Goal: Information Seeking & Learning: Learn about a topic

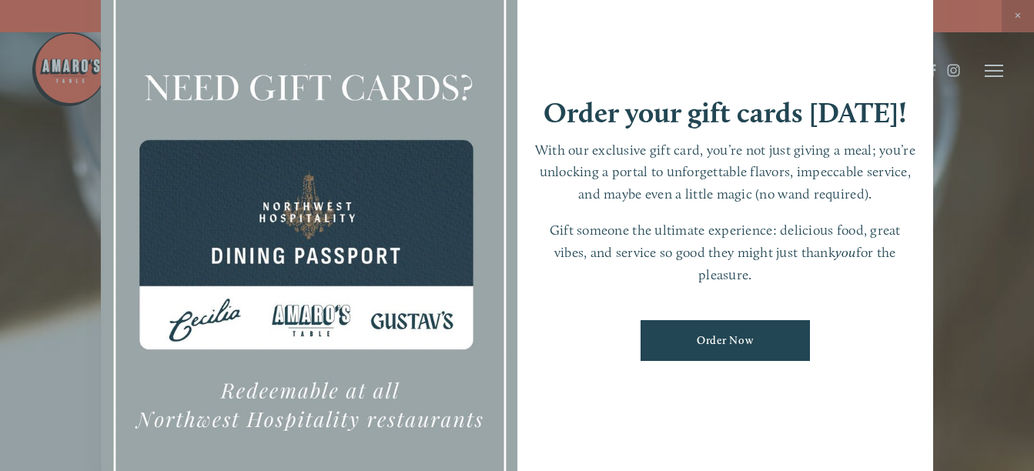
click at [978, 183] on div at bounding box center [517, 235] width 1034 height 471
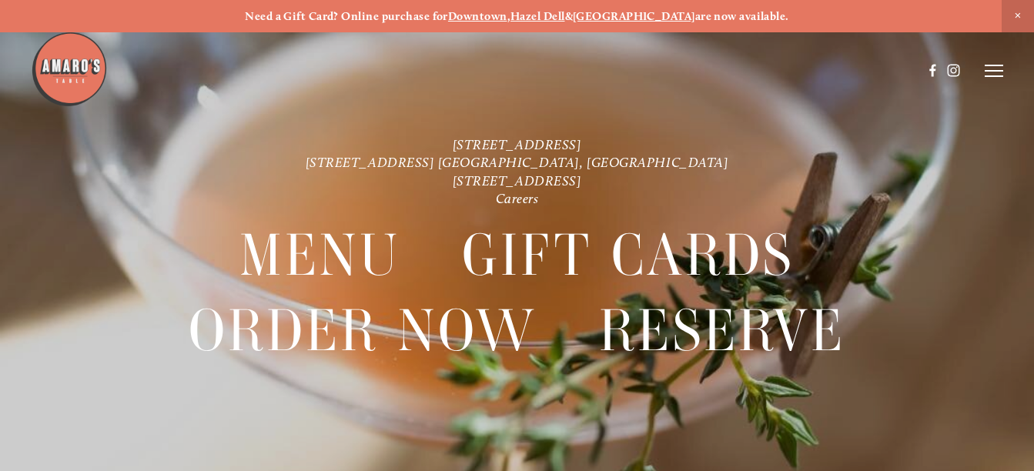
click at [990, 78] on icon at bounding box center [994, 71] width 18 height 14
click at [817, 73] on span "Visit" at bounding box center [821, 70] width 22 height 13
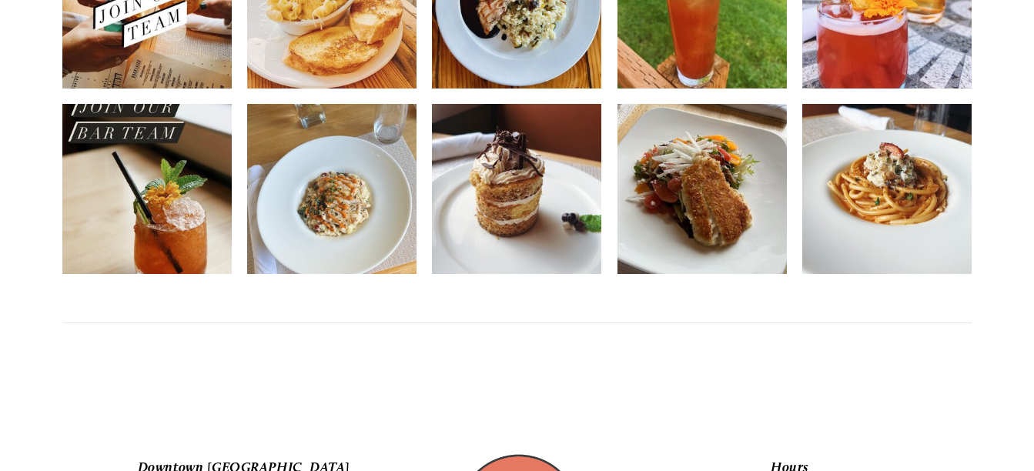
scroll to position [2883, 0]
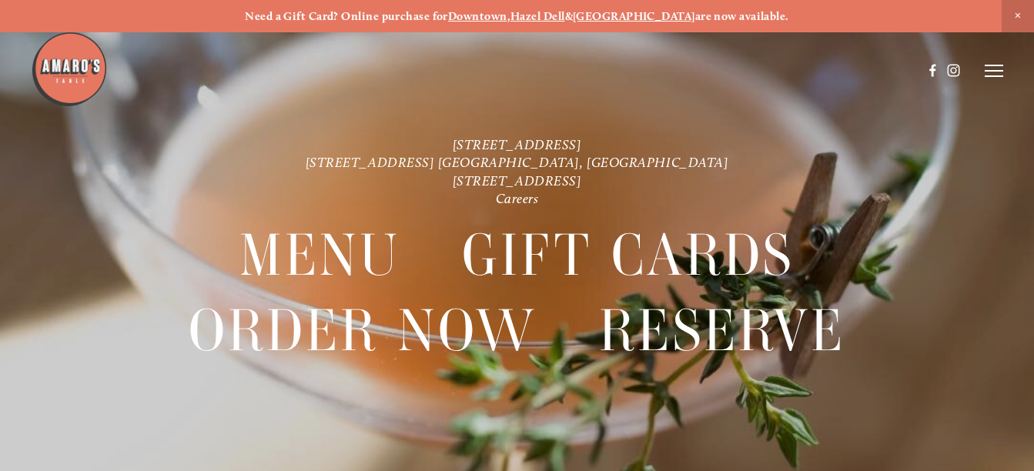
click at [1006, 65] on div at bounding box center [517, 235] width 1034 height 471
click at [1000, 72] on icon at bounding box center [994, 71] width 18 height 14
click at [720, 65] on span "Menu" at bounding box center [725, 70] width 28 height 13
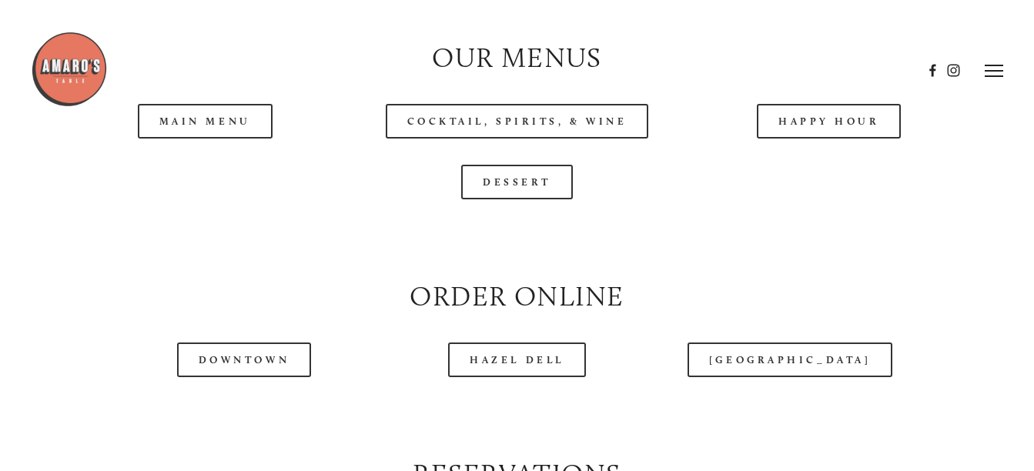
scroll to position [1496, 0]
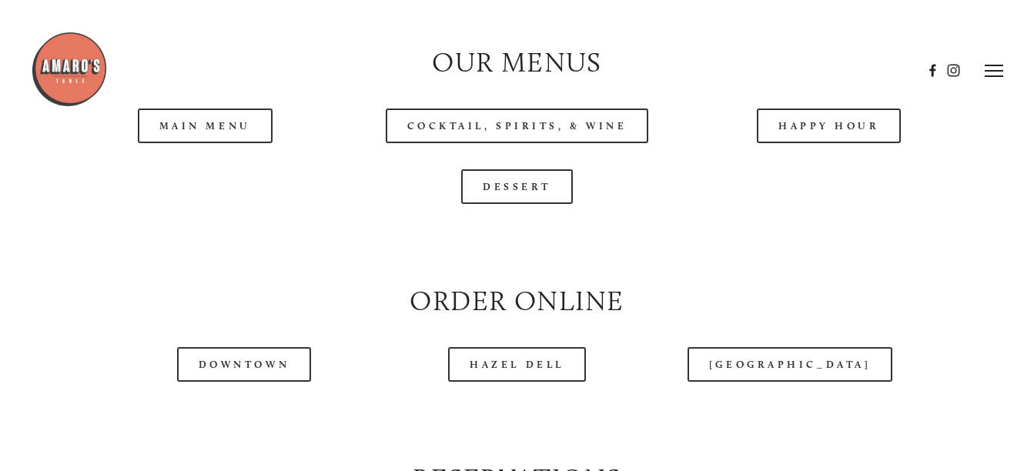
click at [237, 136] on header "Menu Order Now Visit Gallery 0" at bounding box center [517, 71] width 972 height 142
click at [236, 143] on link "Main Menu" at bounding box center [205, 126] width 135 height 35
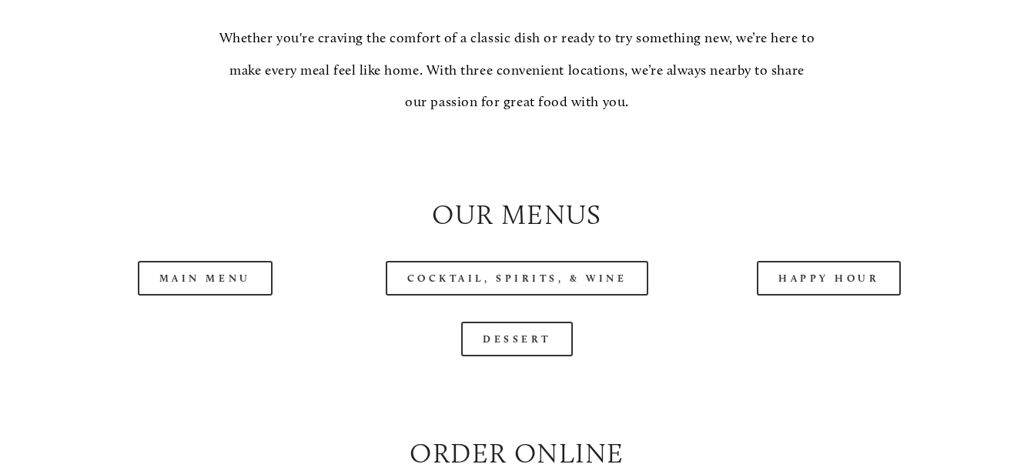
scroll to position [1362, 0]
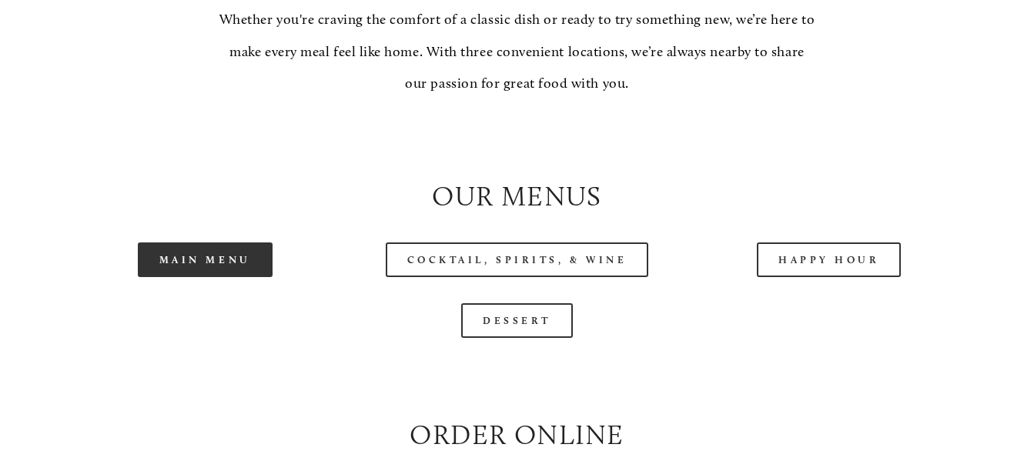
click at [226, 267] on link "Main Menu" at bounding box center [205, 260] width 135 height 35
